Goal: Entertainment & Leisure: Consume media (video, audio)

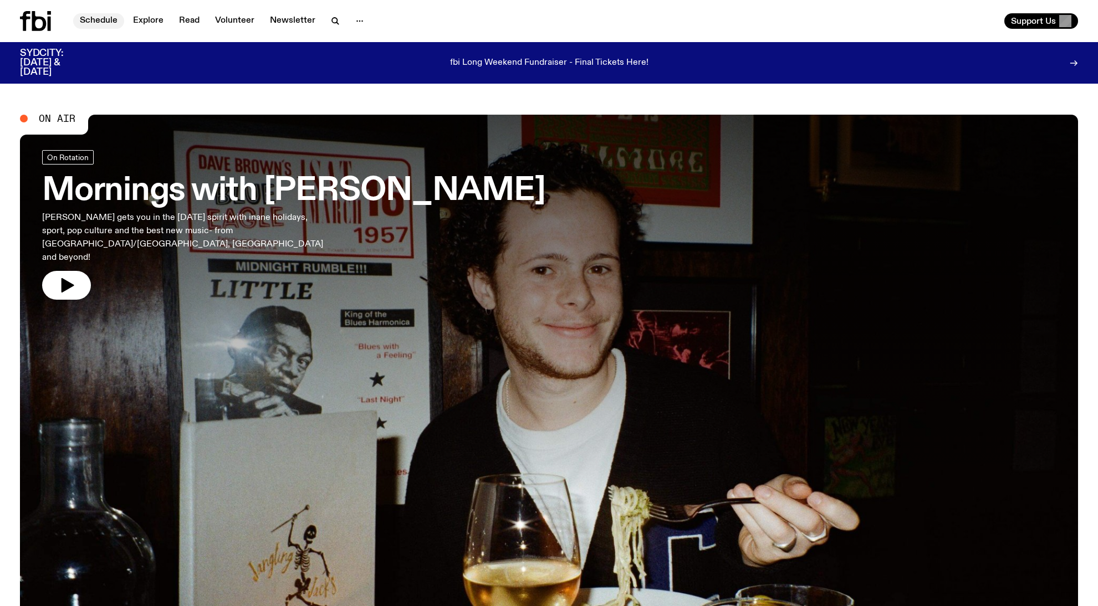
click at [109, 14] on link "Schedule" at bounding box center [98, 21] width 51 height 16
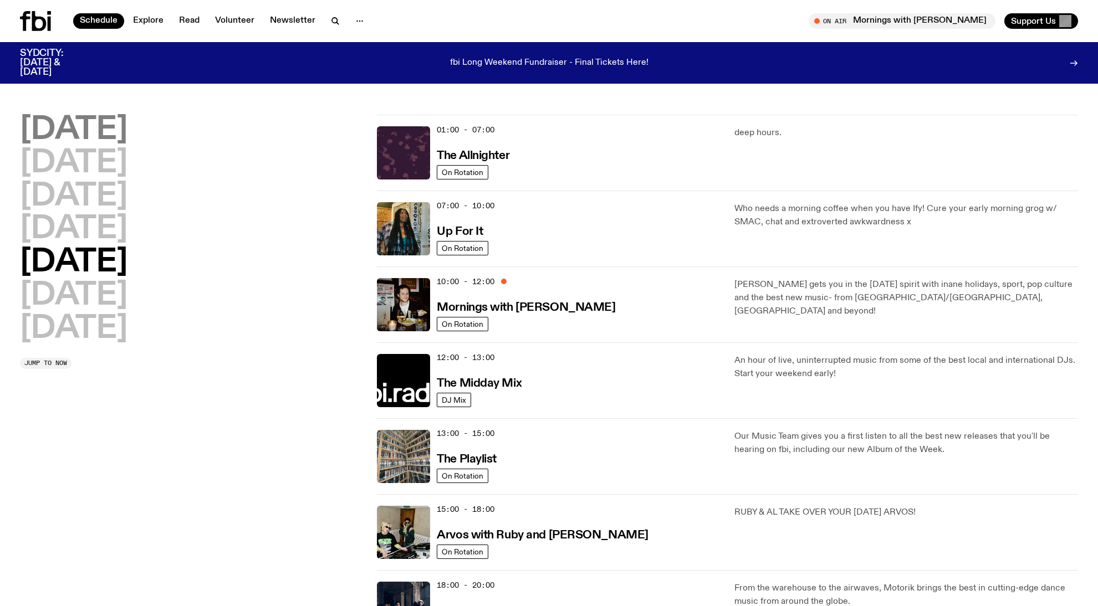
click at [85, 132] on h2 "[DATE]" at bounding box center [74, 130] width 108 height 31
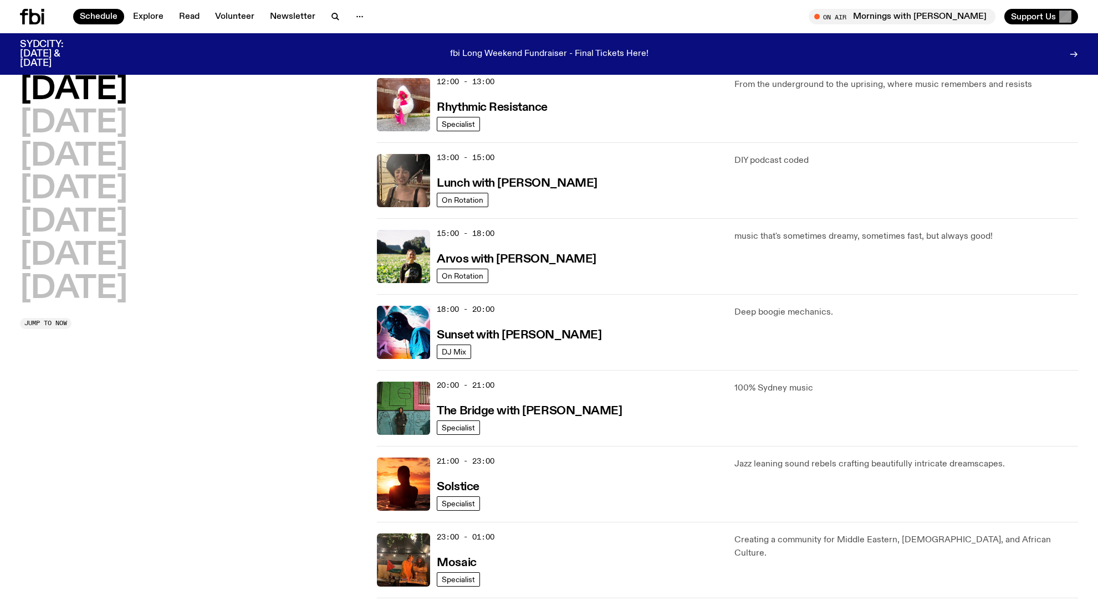
scroll to position [266, 0]
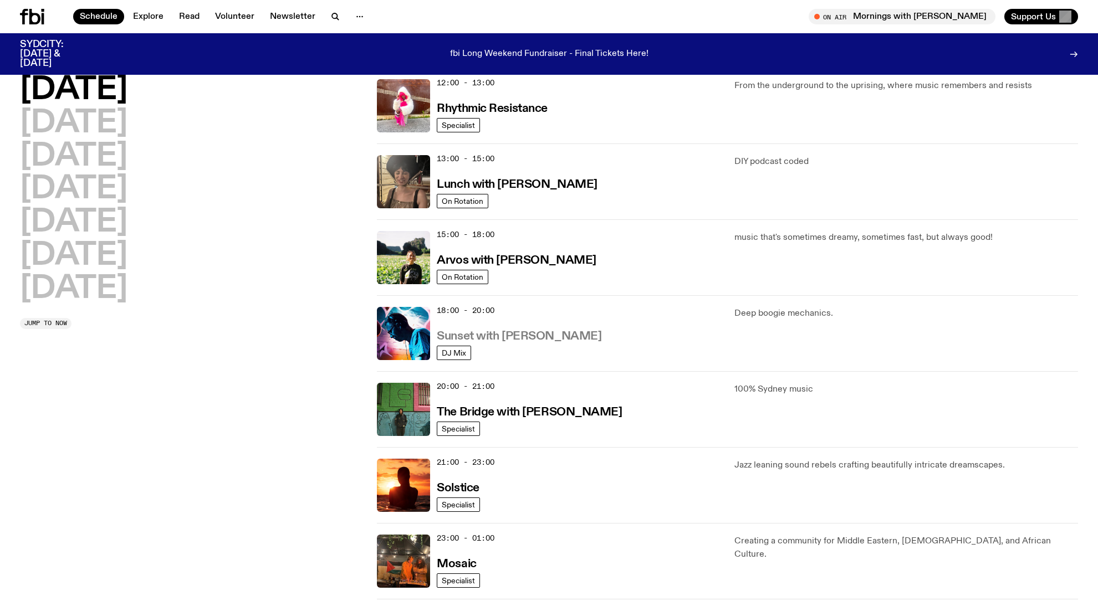
click at [513, 334] on h3 "Sunset with [PERSON_NAME]" at bounding box center [519, 337] width 165 height 12
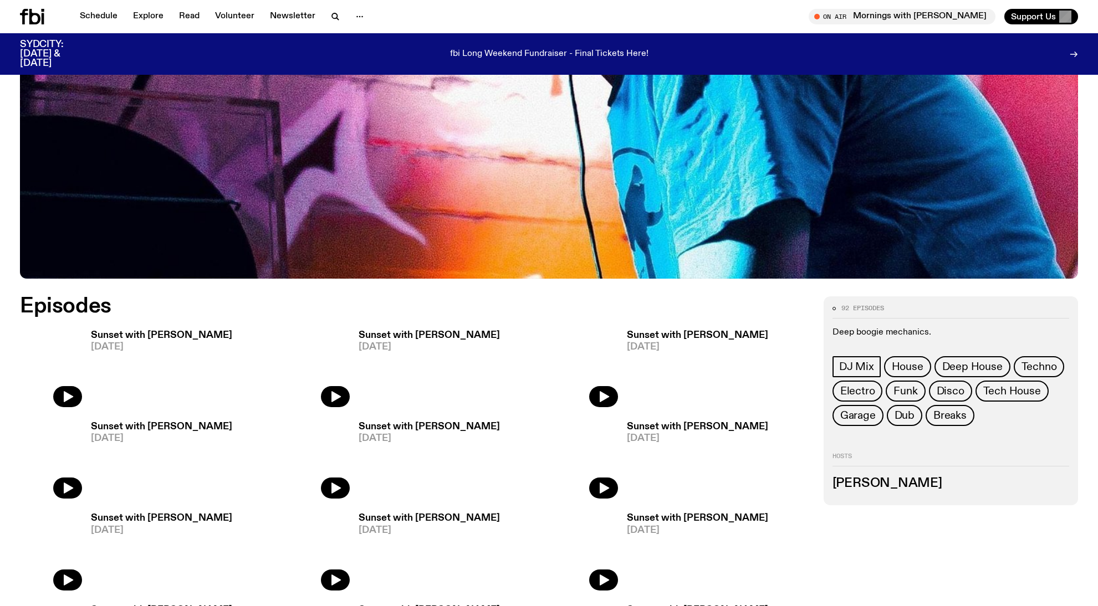
scroll to position [488, 0]
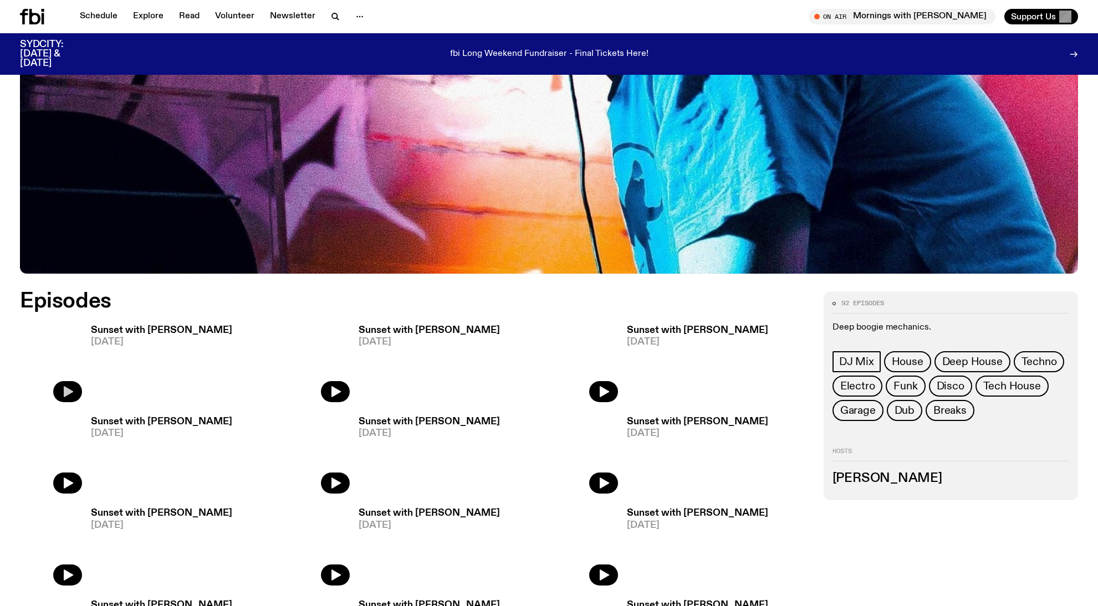
click at [70, 398] on icon "button" at bounding box center [67, 391] width 13 height 13
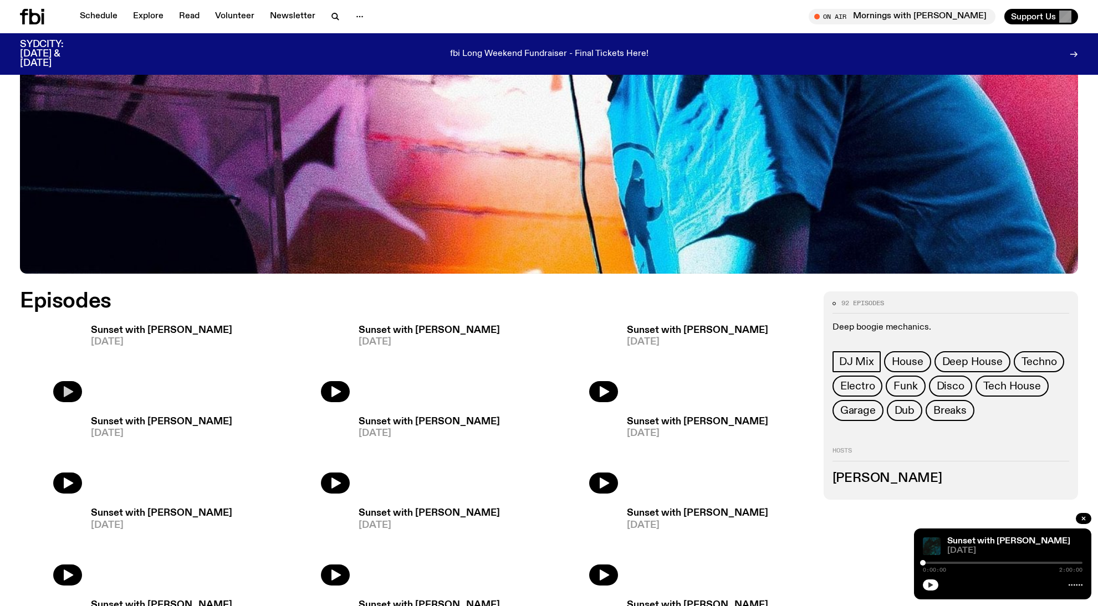
click at [935, 585] on button "button" at bounding box center [931, 585] width 16 height 11
click at [65, 388] on rect "button" at bounding box center [65, 392] width 3 height 10
drag, startPoint x: 933, startPoint y: 561, endPoint x: 875, endPoint y: 557, distance: 57.8
click at [924, 586] on button "button" at bounding box center [931, 585] width 16 height 11
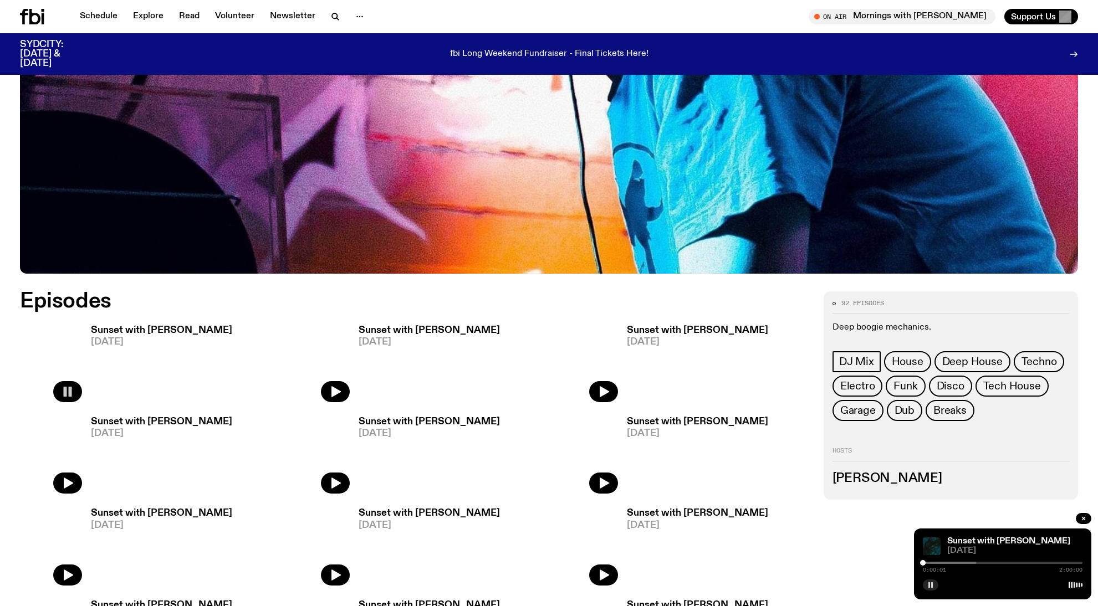
click at [929, 580] on div at bounding box center [1003, 583] width 160 height 13
click at [932, 587] on rect "button" at bounding box center [932, 585] width 2 height 6
